Goal: Task Accomplishment & Management: Use online tool/utility

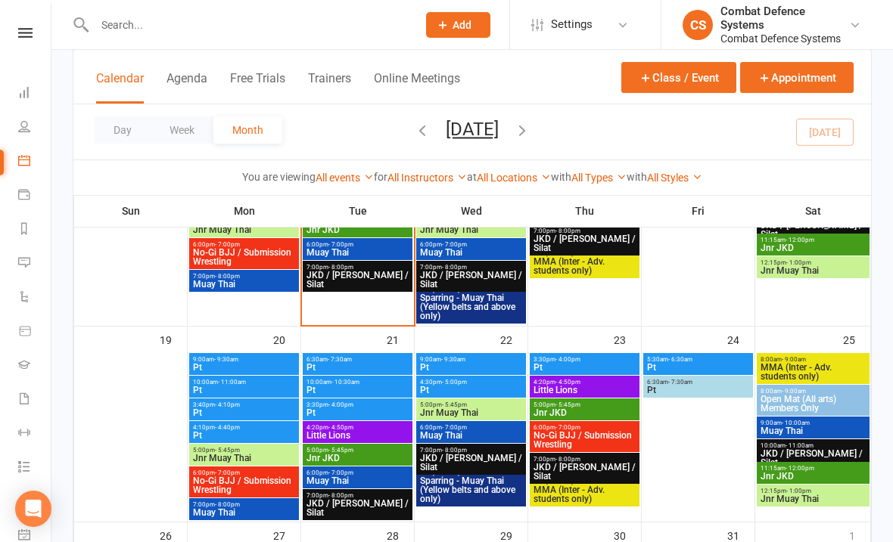
click at [29, 34] on icon at bounding box center [25, 33] width 14 height 10
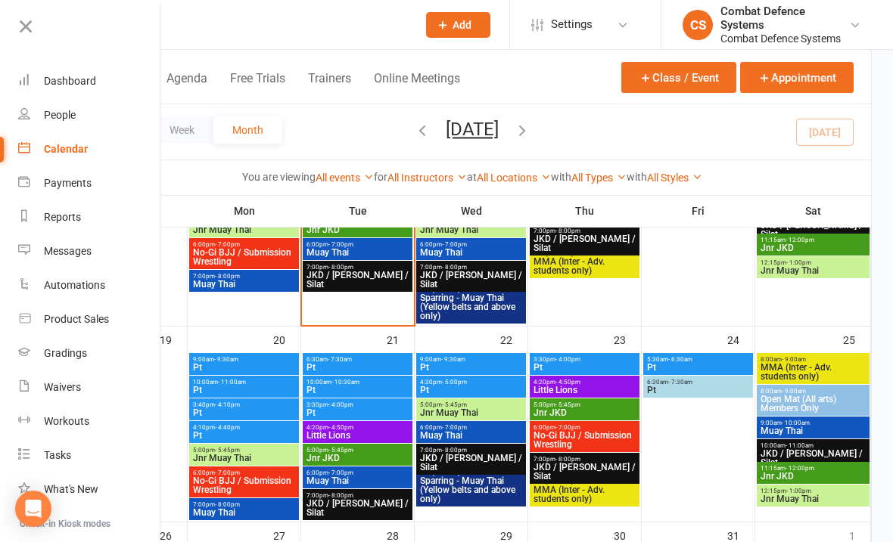
click at [48, 378] on link "Waivers" at bounding box center [89, 388] width 143 height 34
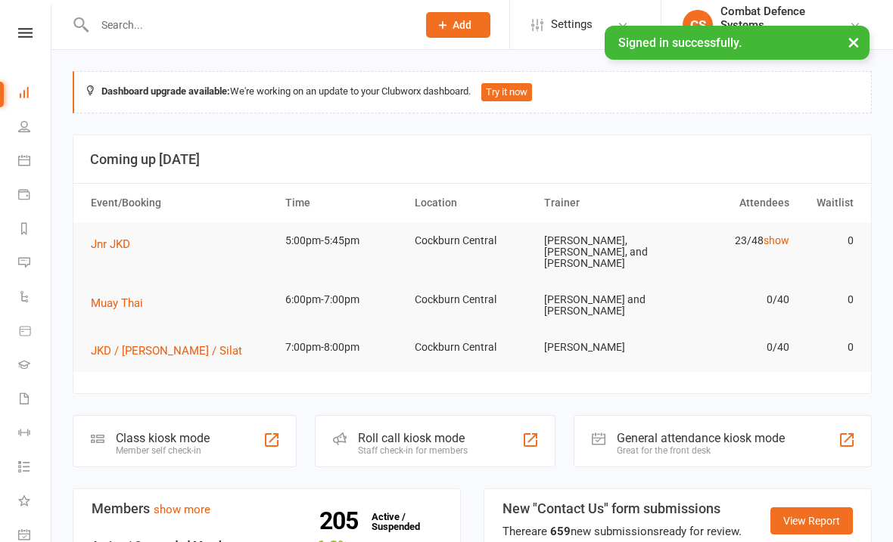
click at [29, 29] on icon at bounding box center [25, 33] width 14 height 10
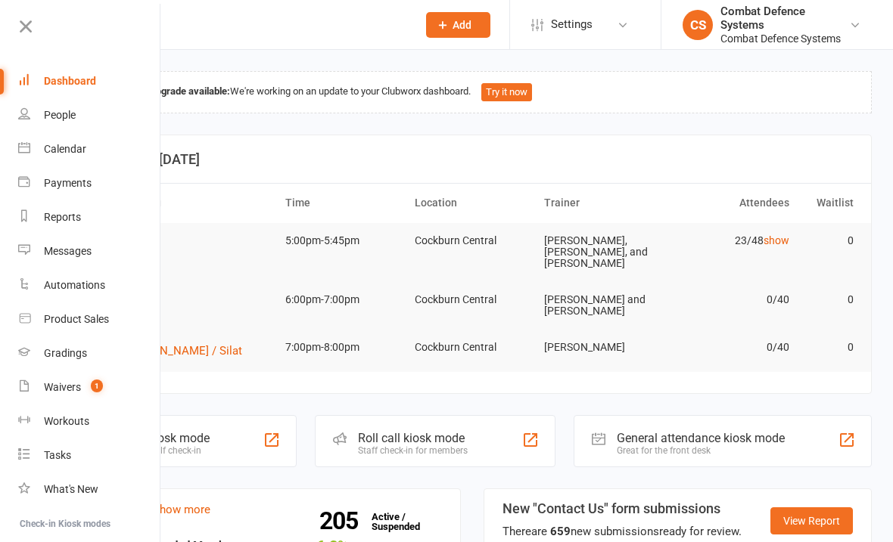
click at [52, 392] on div "Waivers" at bounding box center [62, 387] width 37 height 12
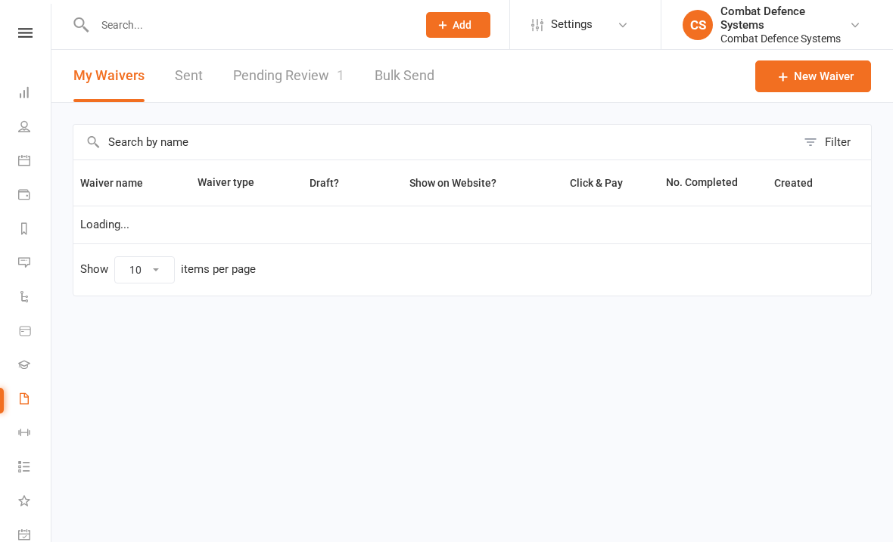
select select "50"
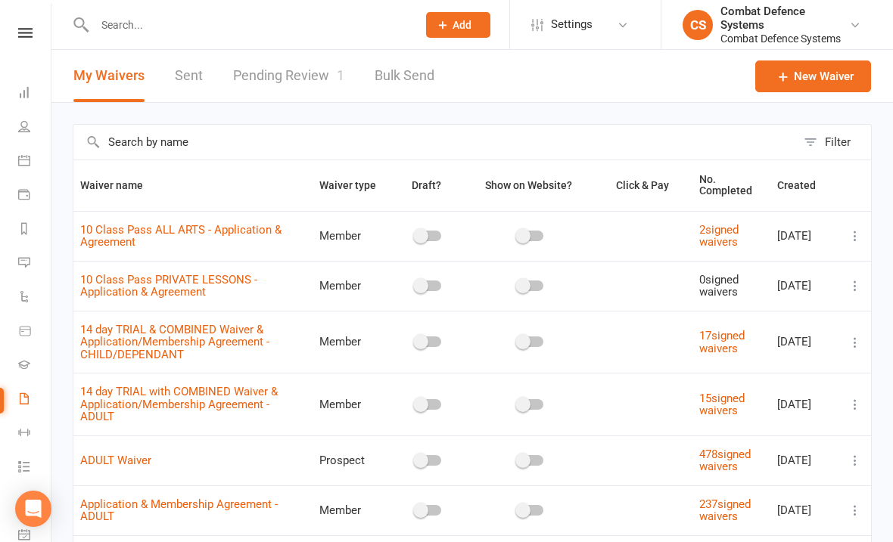
click at [300, 78] on link "Pending Review 1" at bounding box center [288, 76] width 111 height 52
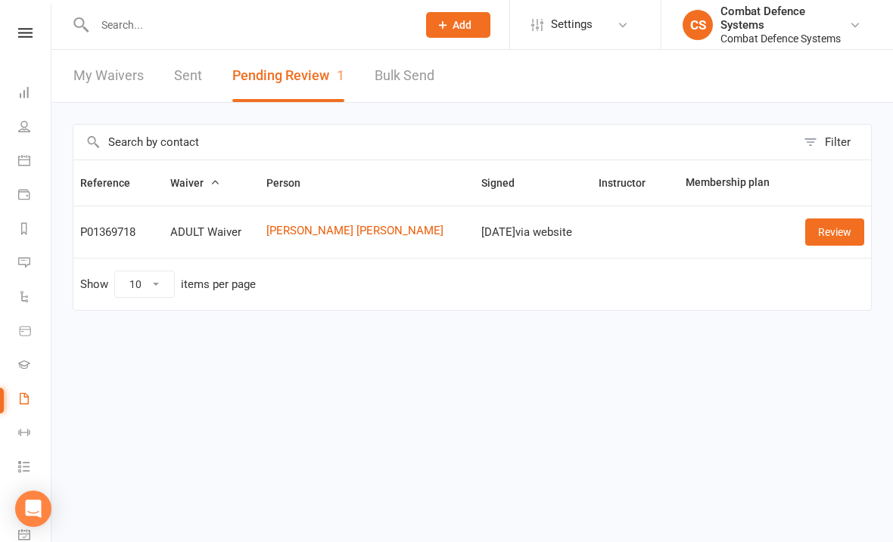
click at [827, 225] on link "Review" at bounding box center [834, 232] width 59 height 27
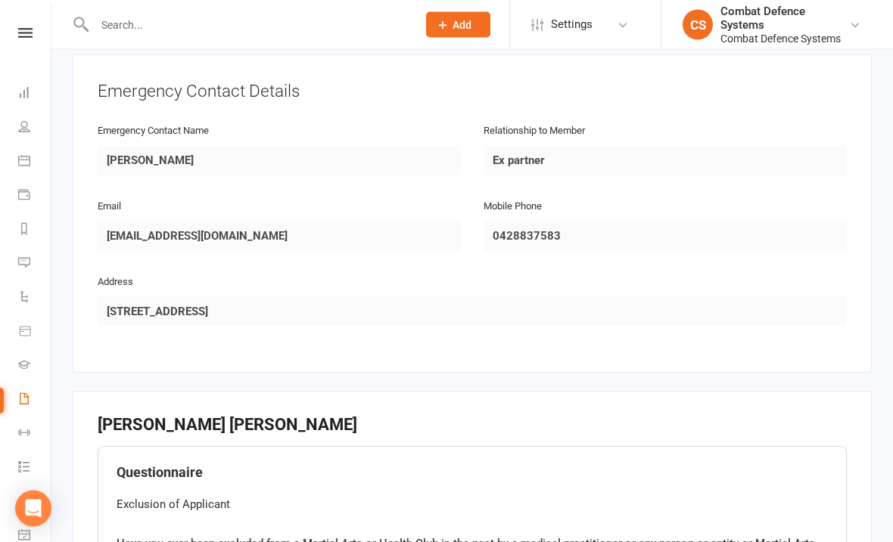
scroll to position [690, 0]
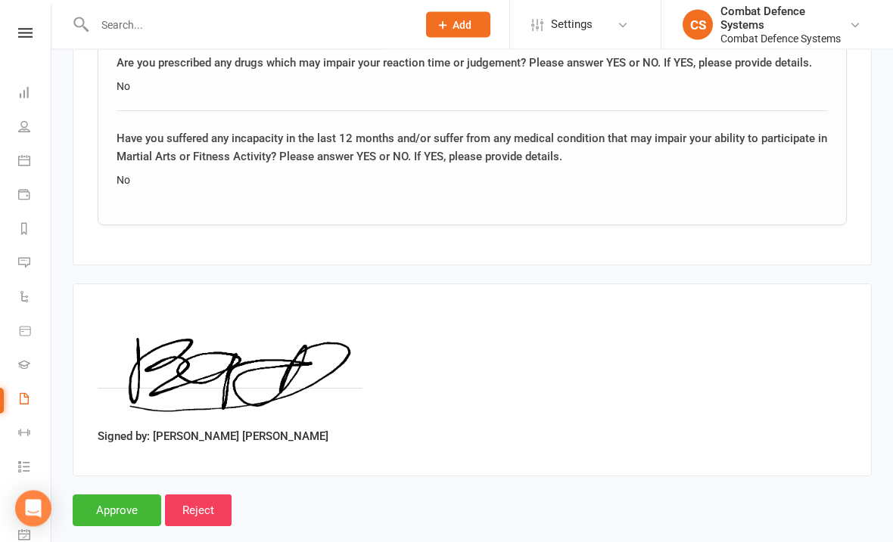
click at [123, 495] on input "Approve" at bounding box center [117, 511] width 88 height 32
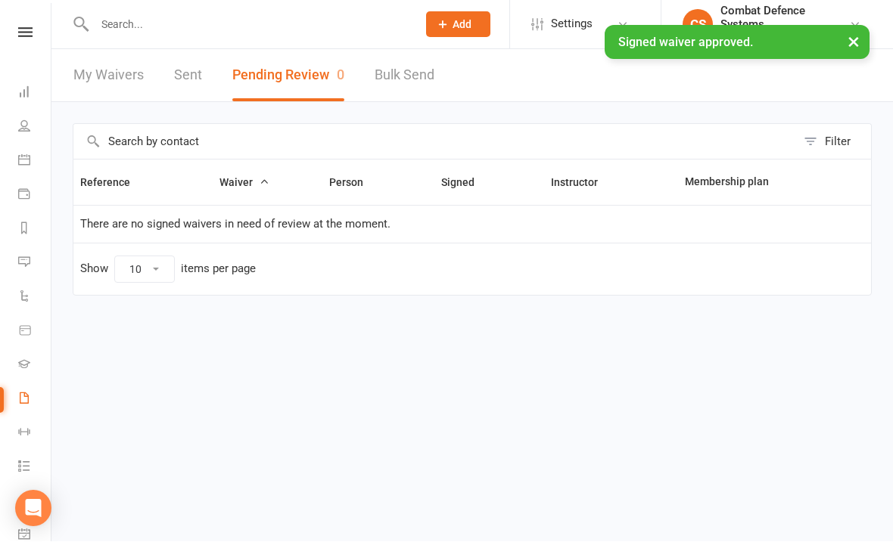
click at [32, 28] on icon at bounding box center [25, 33] width 14 height 10
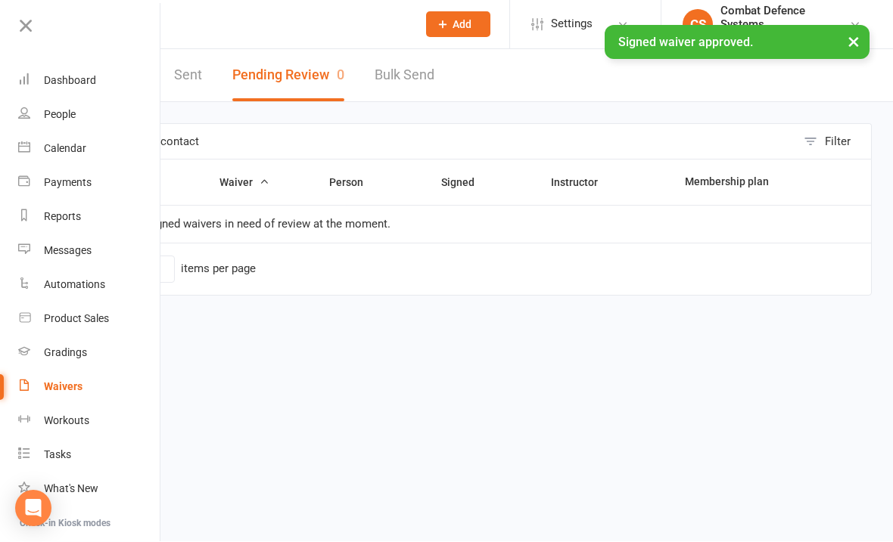
click at [48, 151] on div "Calendar" at bounding box center [65, 149] width 42 height 12
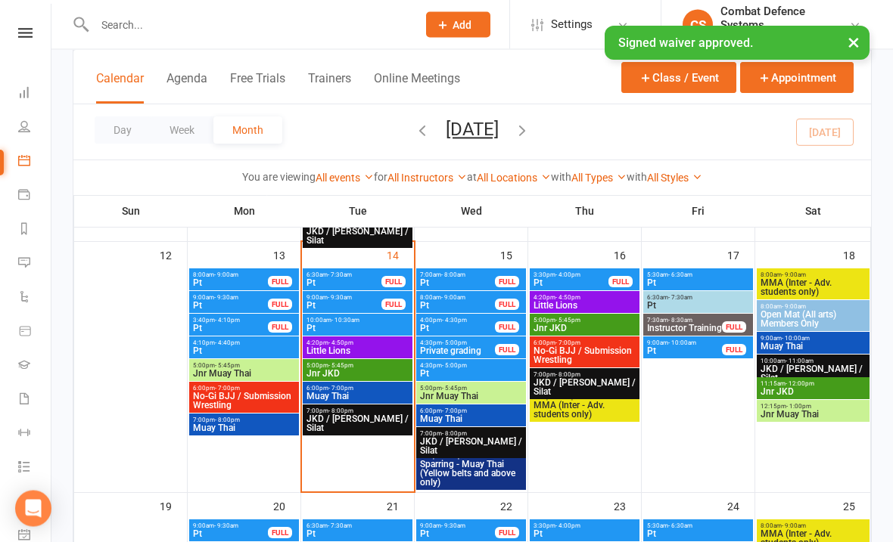
scroll to position [592, 0]
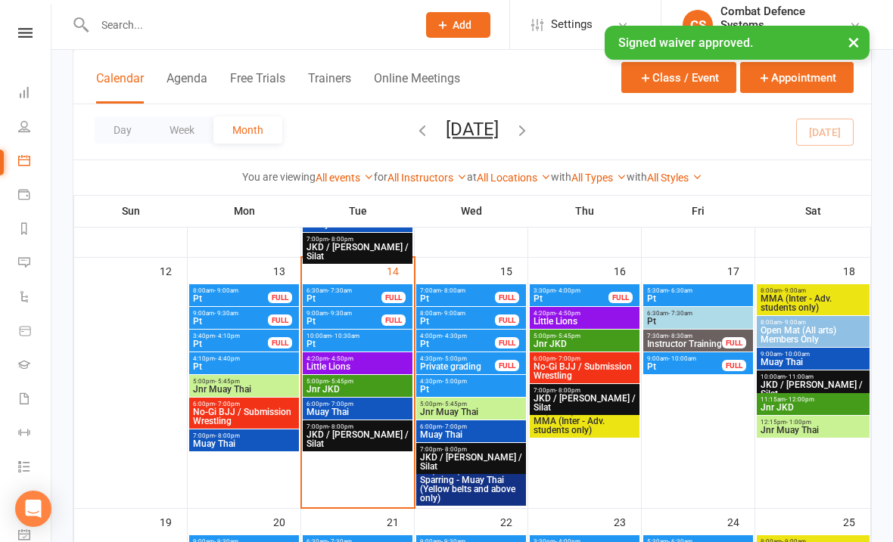
click at [449, 446] on span "- 8:00pm" at bounding box center [454, 449] width 25 height 7
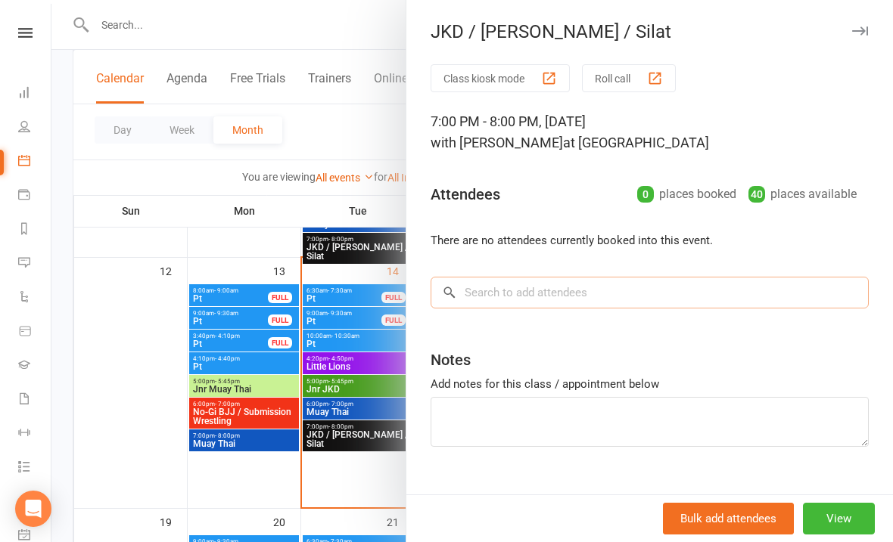
click at [494, 287] on input "search" at bounding box center [649, 293] width 438 height 32
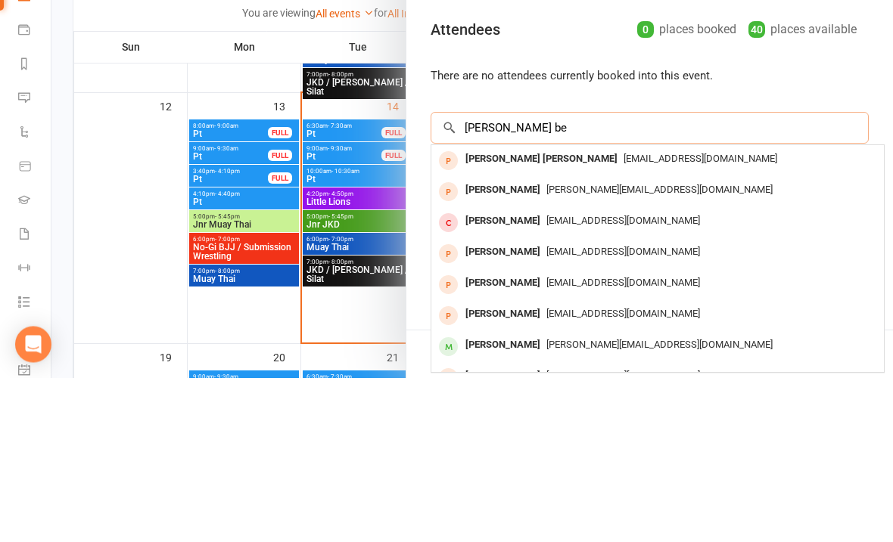
type input "James be"
click at [505, 313] on div "James bevan James bevan" at bounding box center [541, 324] width 164 height 22
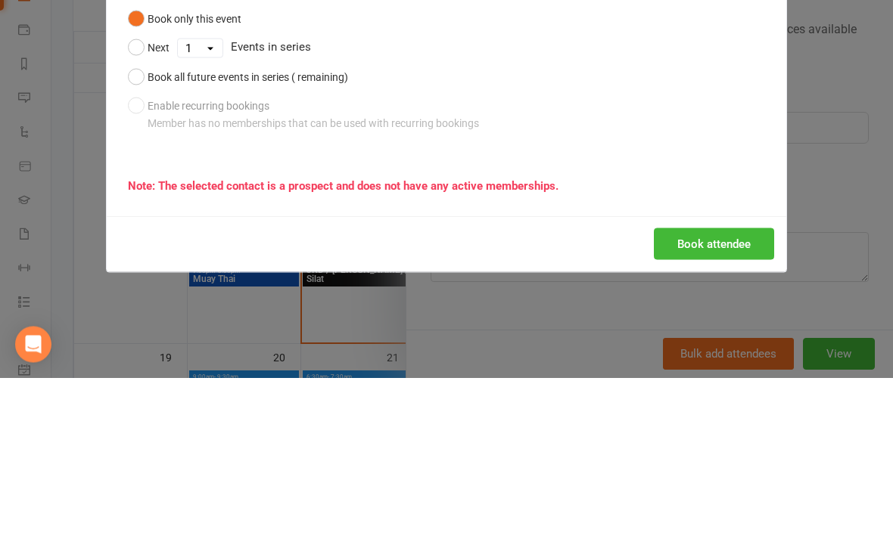
scroll to position [757, 0]
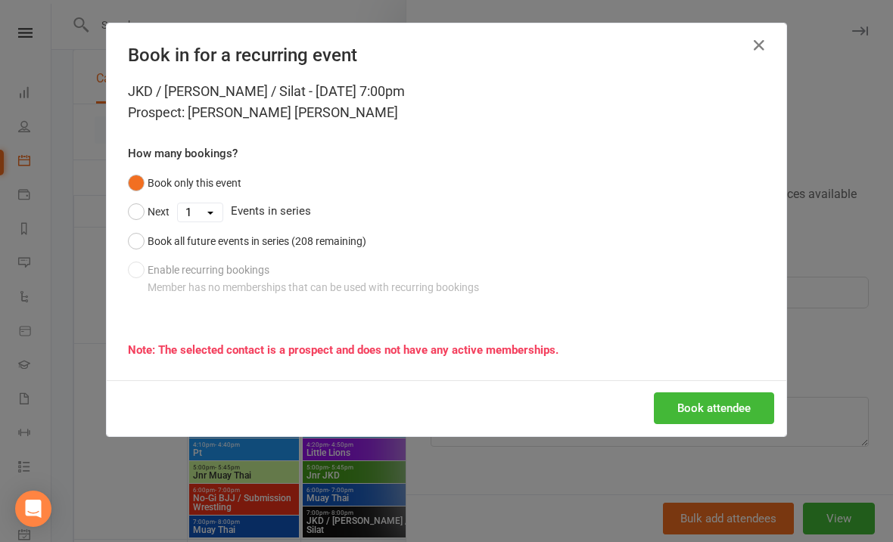
click at [660, 421] on button "Book attendee" at bounding box center [714, 409] width 120 height 32
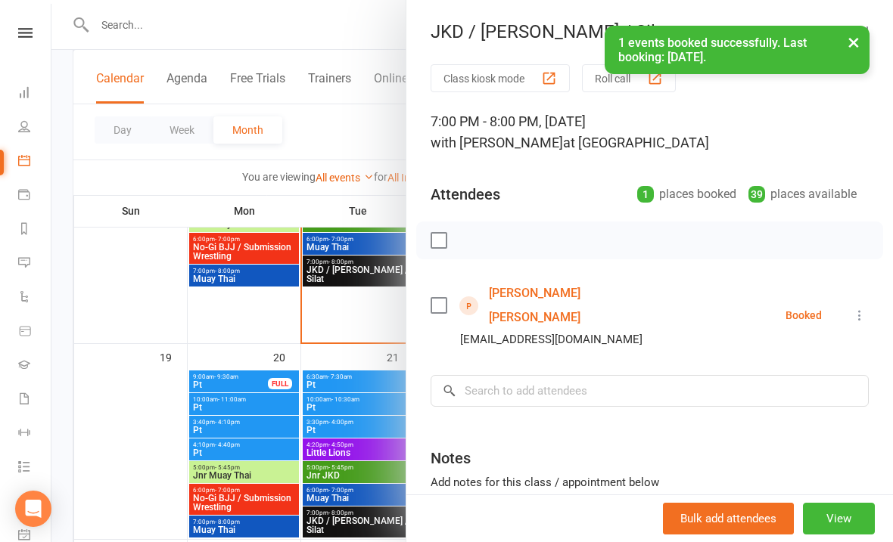
click at [860, 52] on button "×" at bounding box center [853, 42] width 27 height 33
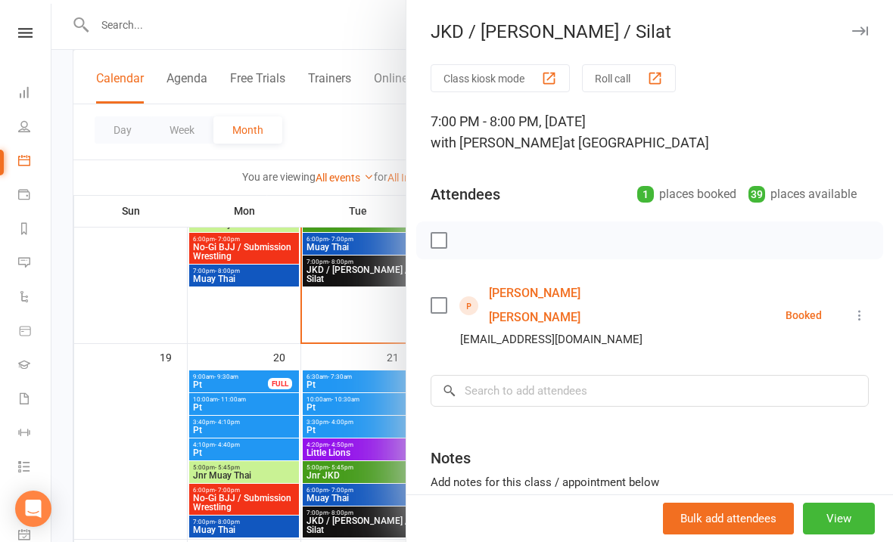
click at [862, 33] on icon "button" at bounding box center [860, 30] width 16 height 9
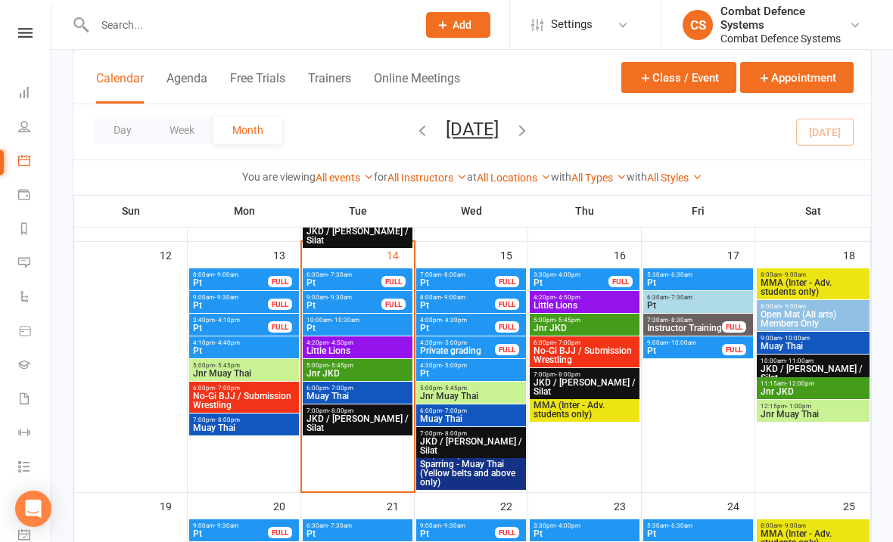
scroll to position [600, 0]
